Goal: Information Seeking & Learning: Learn about a topic

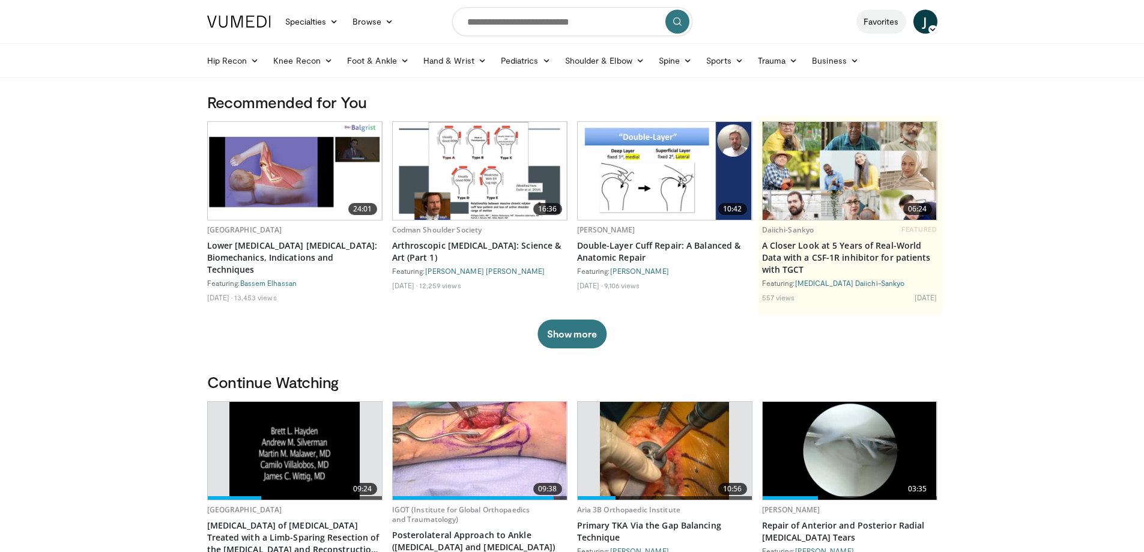
click at [883, 20] on link "Favorites" at bounding box center [881, 22] width 50 height 24
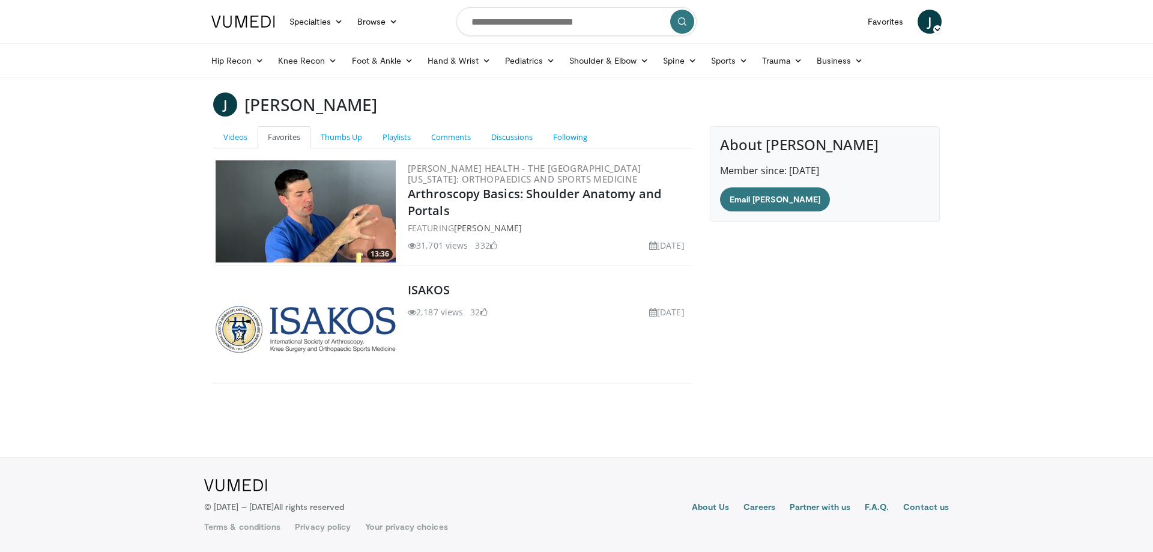
drag, startPoint x: 355, startPoint y: 324, endPoint x: 832, endPoint y: 316, distance: 476.8
click at [843, 316] on div "About Juan Luis Solano Member since: May 25, 2020 Email Juan Luis" at bounding box center [825, 259] width 248 height 267
click at [340, 20] on icon at bounding box center [338, 21] width 8 height 8
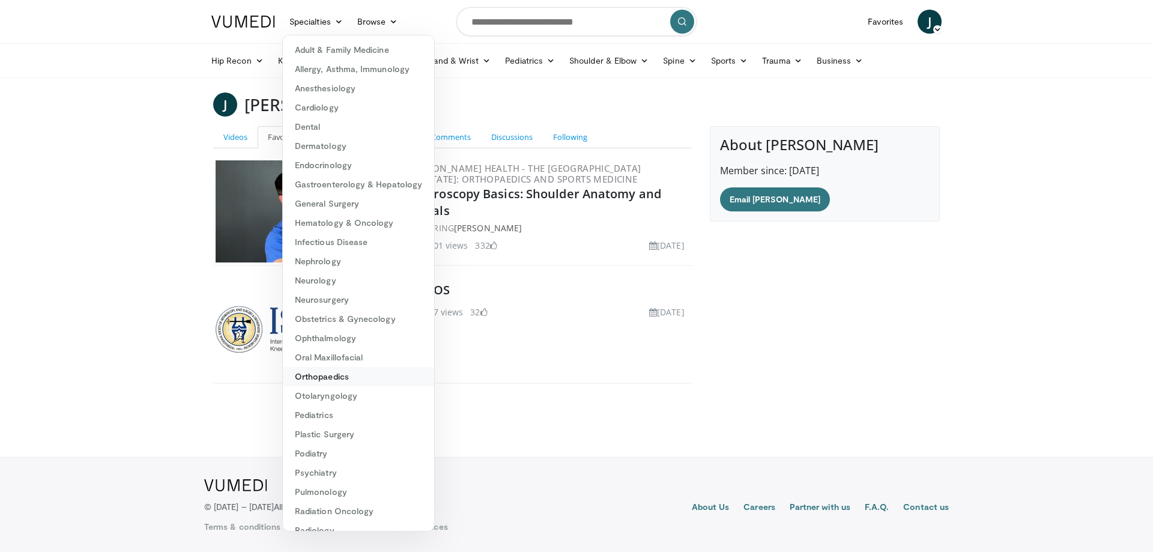
click at [340, 379] on link "Orthopaedics" at bounding box center [358, 376] width 151 height 19
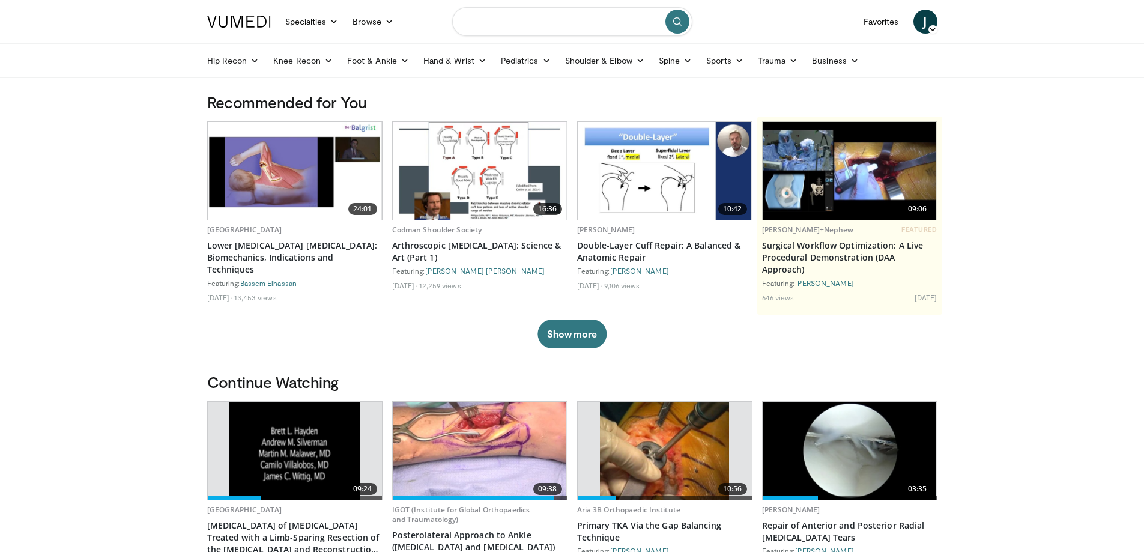
click at [580, 24] on input "Search topics, interventions" at bounding box center [572, 21] width 240 height 29
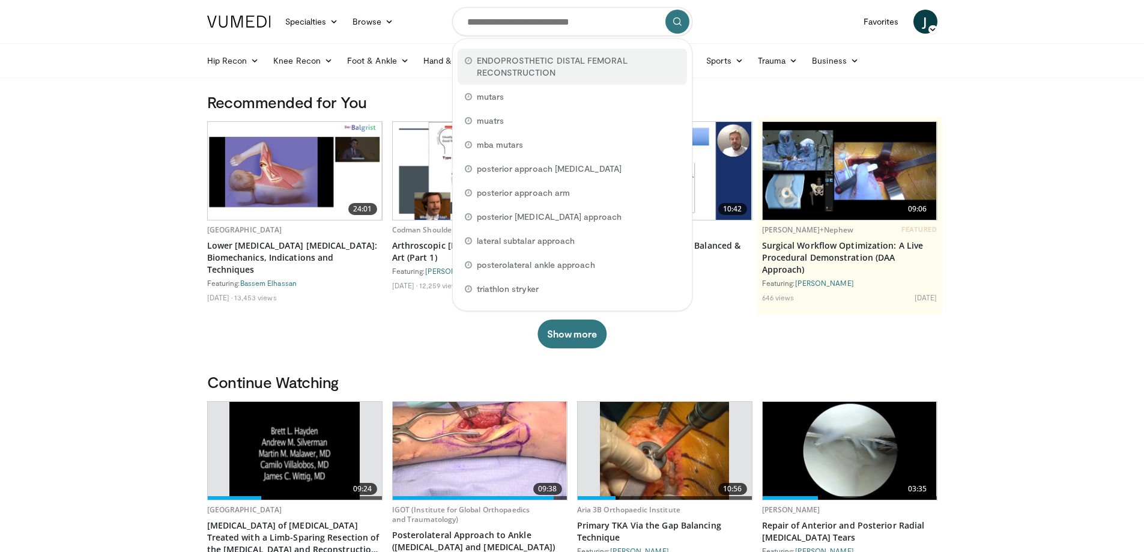
click at [540, 58] on span "ENDOPROSTHETIC DISTAL FEMORAL RECONSTRUCTION" at bounding box center [578, 67] width 203 height 24
type input "**********"
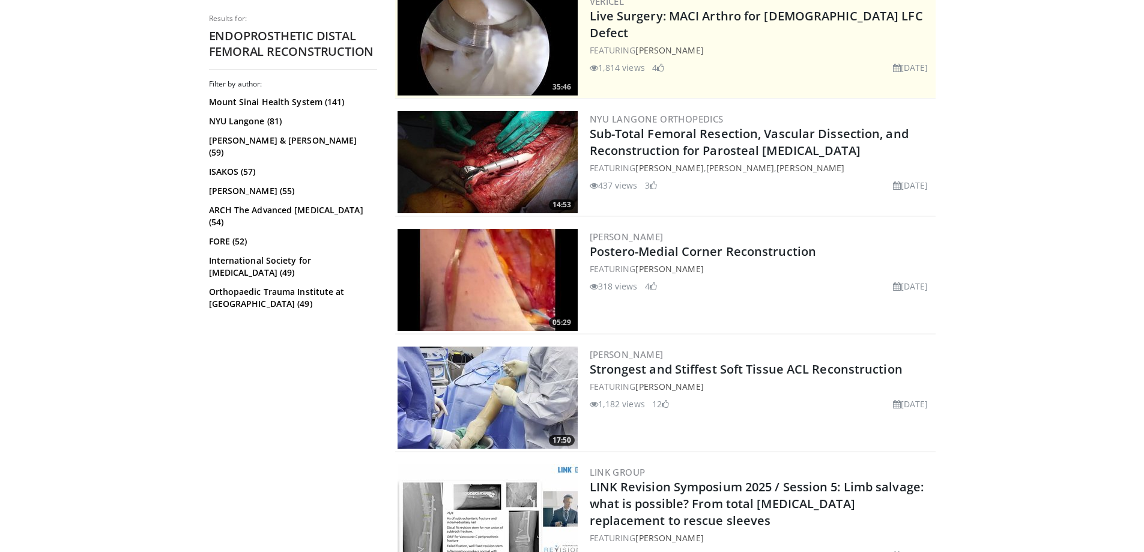
scroll to position [521, 0]
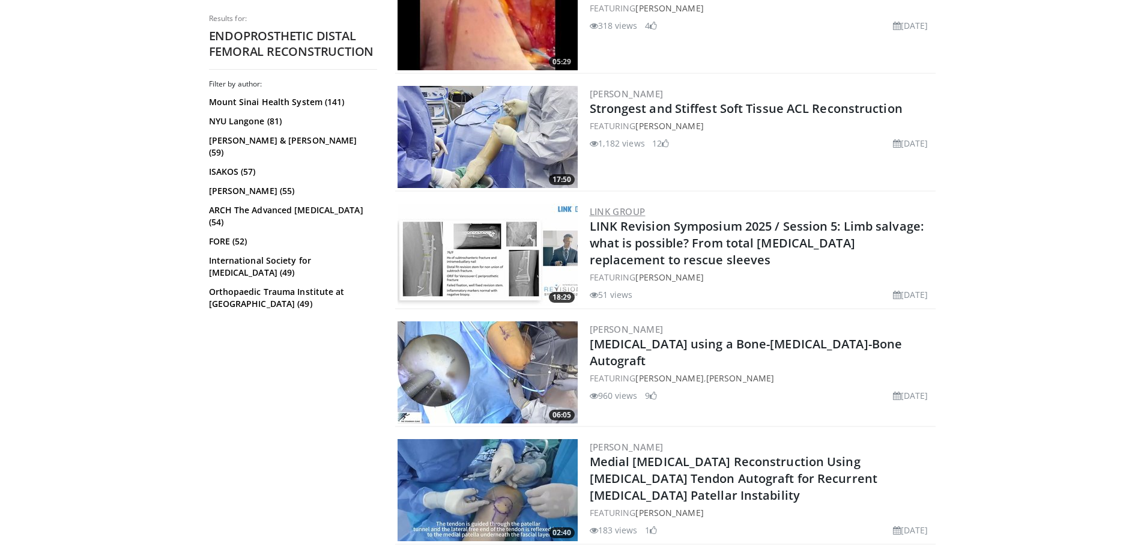
click at [622, 211] on link "LINK Group" at bounding box center [618, 211] width 56 height 12
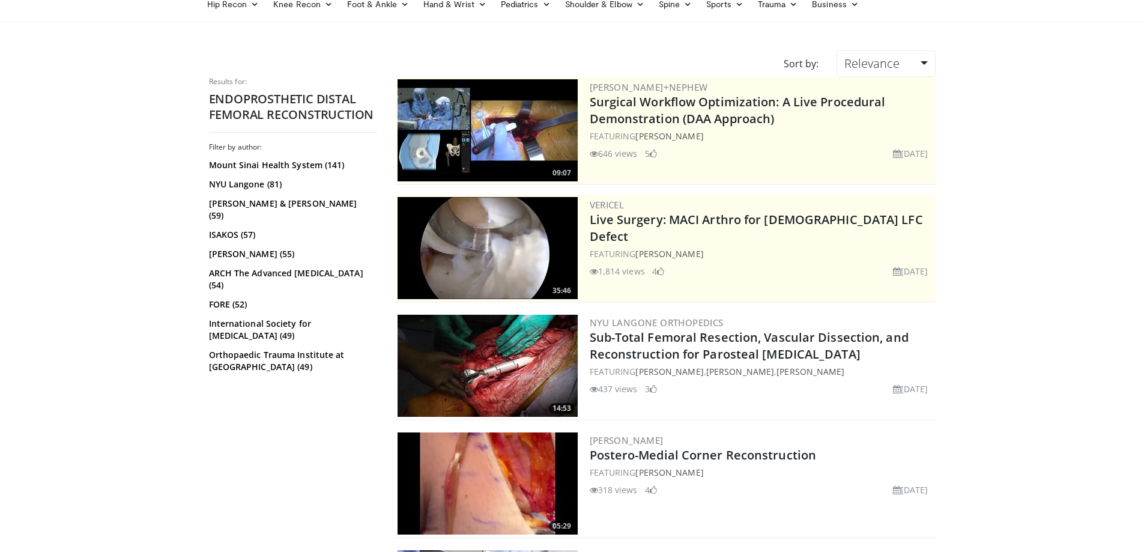
scroll to position [0, 0]
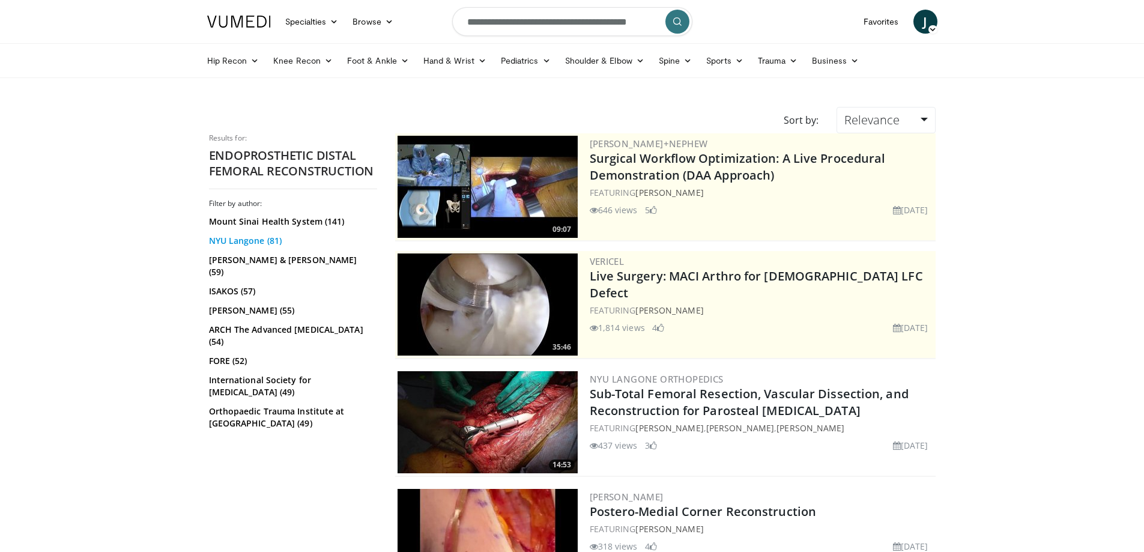
click at [238, 238] on link "NYU Langone (81)" at bounding box center [291, 241] width 165 height 12
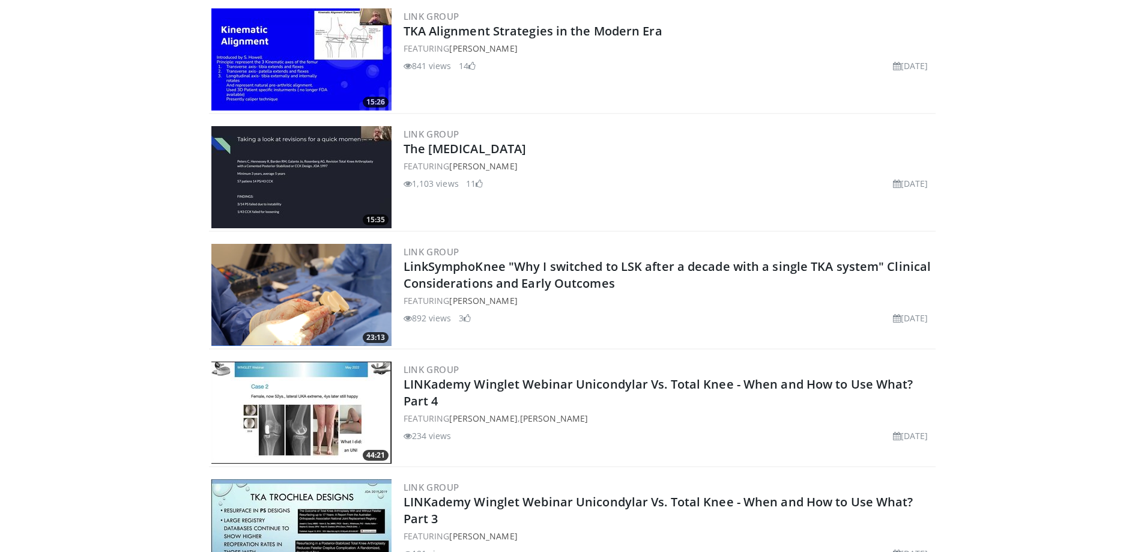
scroll to position [781, 0]
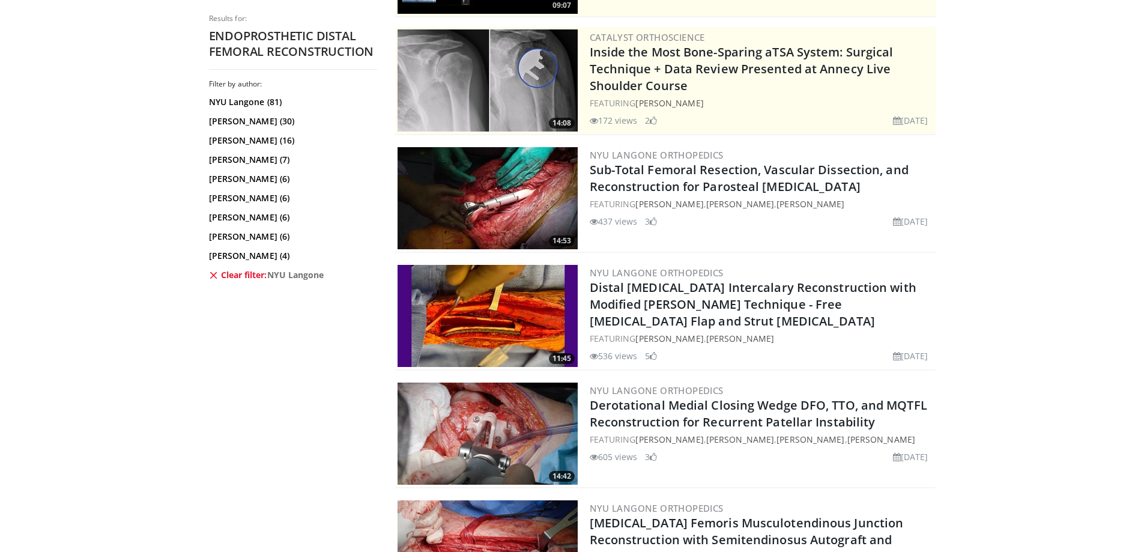
scroll to position [260, 0]
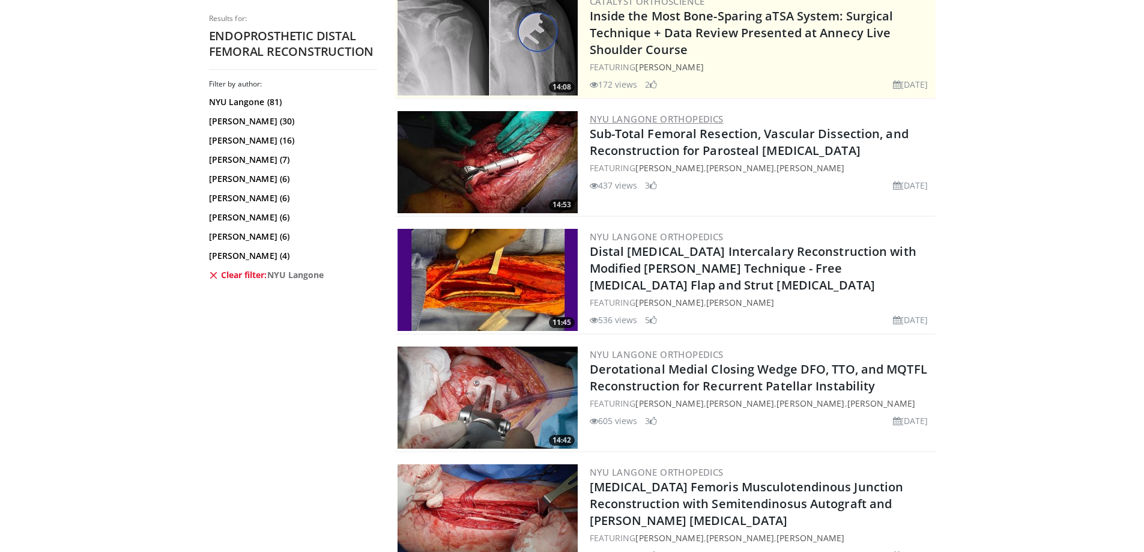
click at [685, 123] on link "NYU Langone Orthopedics" at bounding box center [657, 119] width 134 height 12
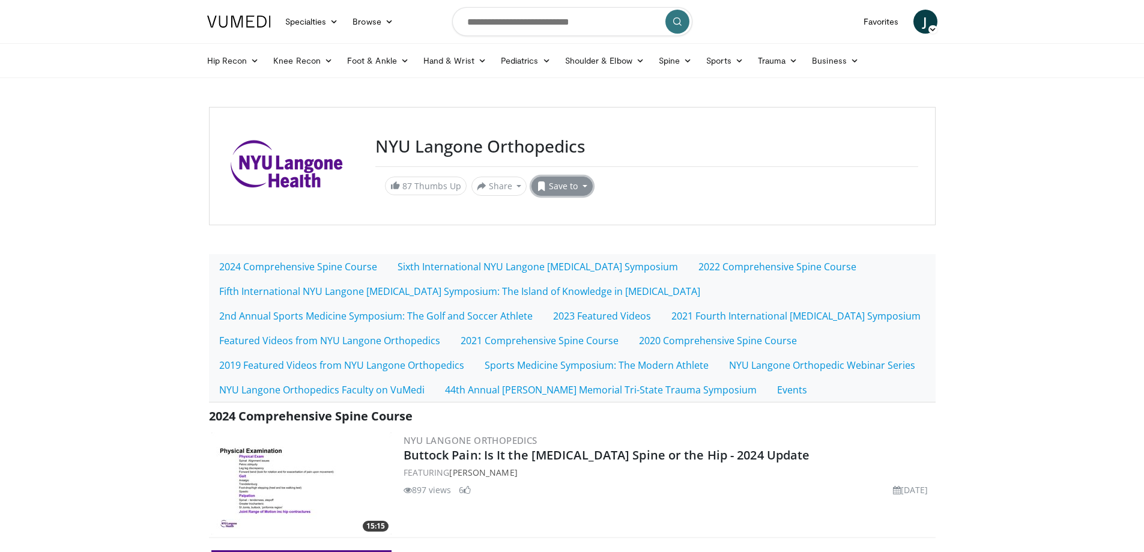
click at [573, 188] on button "Save to" at bounding box center [561, 186] width 61 height 19
click at [605, 211] on span "Add to Favorites" at bounding box center [583, 211] width 74 height 13
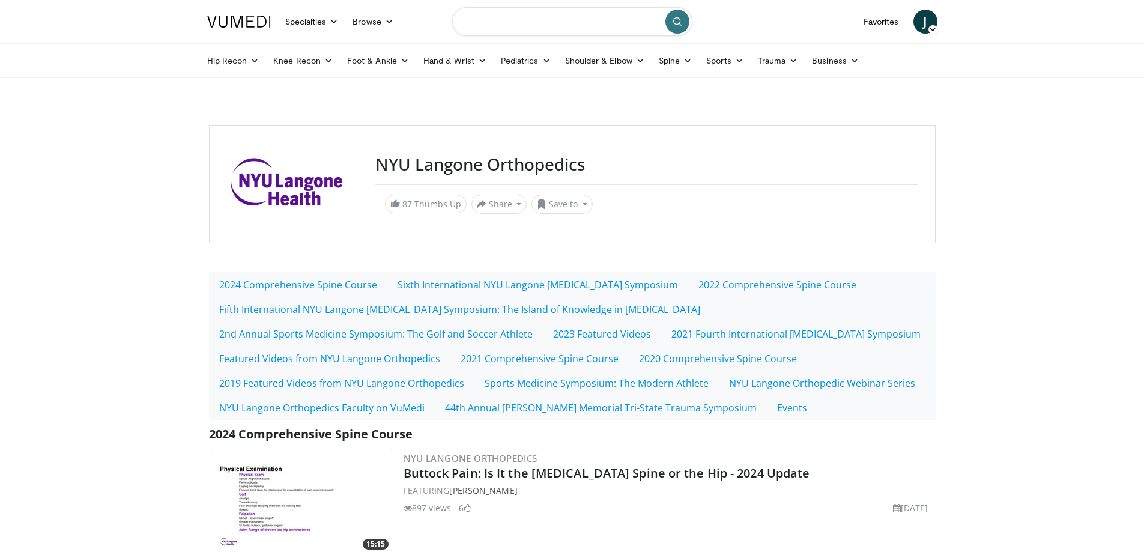
click at [502, 20] on input "Search topics, interventions" at bounding box center [572, 21] width 240 height 29
